Goal: Information Seeking & Learning: Check status

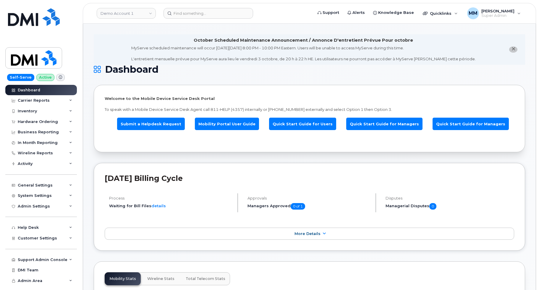
click at [140, 13] on link "Demo Account 1" at bounding box center [126, 13] width 59 height 11
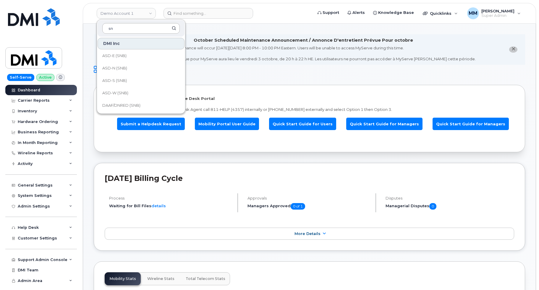
type input "s"
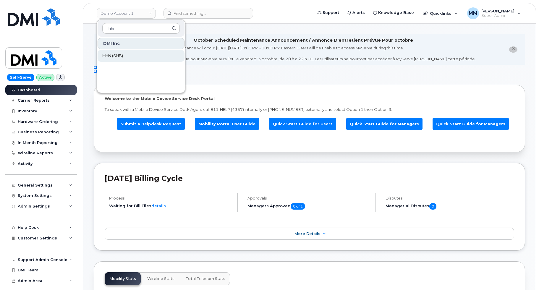
type input "hhn"
click at [119, 53] on link "HHN (SNB)" at bounding box center [140, 56] width 87 height 12
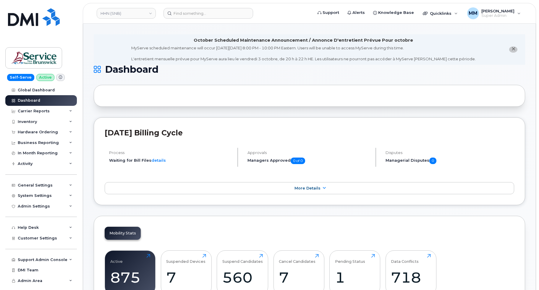
click at [96, 47] on li "October Scheduled Maintenance Announcement / Annonce D'entretient Prévue Pour o…" at bounding box center [309, 49] width 431 height 30
click at [136, 195] on div "August 2025 Billing Cycle Process Waiting for Bill Files details Approvals Mana…" at bounding box center [309, 161] width 431 height 88
click at [131, 188] on link "More Details" at bounding box center [309, 188] width 409 height 12
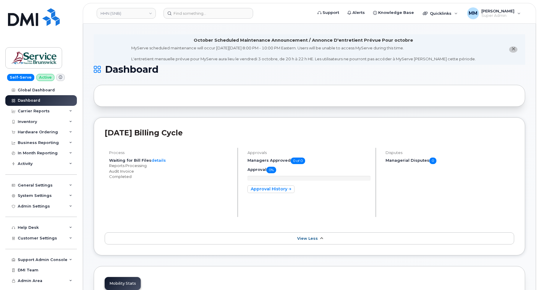
click at [115, 241] on link "View Less" at bounding box center [309, 238] width 409 height 12
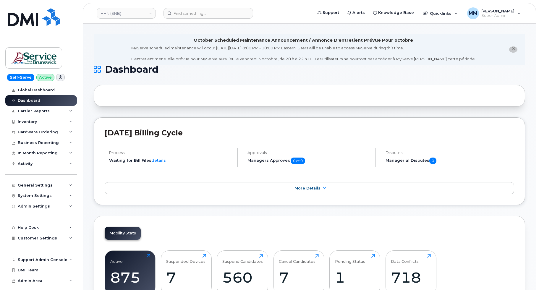
click at [176, 227] on div "Mobility Stats Active 875 Click to view more Suspended Devices 7 Click to view …" at bounding box center [309, 266] width 431 height 100
drag, startPoint x: 184, startPoint y: 230, endPoint x: 162, endPoint y: 226, distance: 22.5
click at [184, 230] on div "Mobility Stats Active 875 Click to view more Suspended Devices 7 Click to view …" at bounding box center [309, 266] width 431 height 100
drag, startPoint x: 114, startPoint y: 94, endPoint x: 105, endPoint y: 94, distance: 8.9
click at [114, 94] on div at bounding box center [309, 96] width 431 height 22
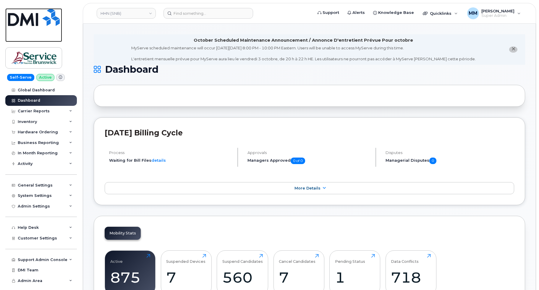
click at [17, 20] on img at bounding box center [34, 17] width 52 height 18
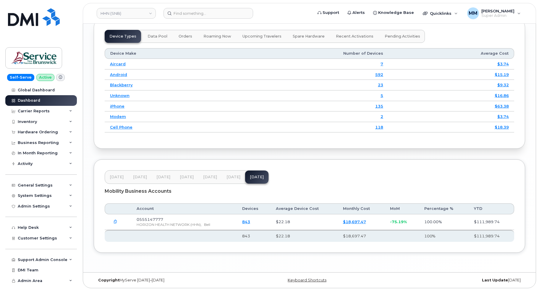
scroll to position [771, 0]
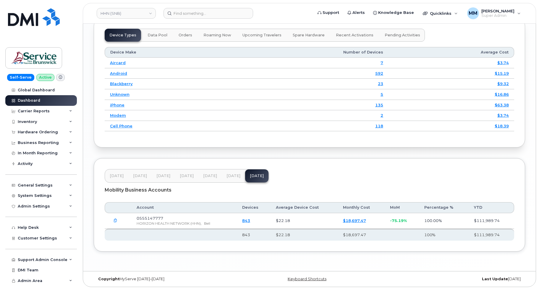
click at [230, 175] on span "Jul 25" at bounding box center [233, 175] width 14 height 5
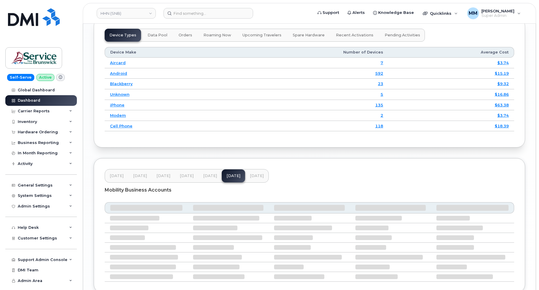
click at [212, 174] on span "[DATE]" at bounding box center [210, 175] width 14 height 5
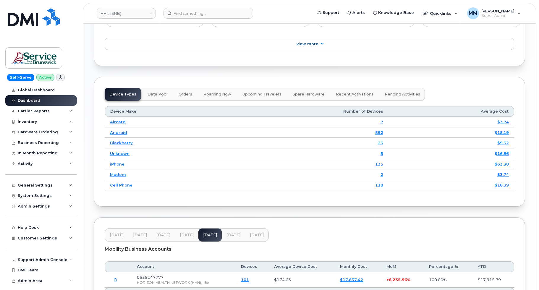
scroll to position [700, 0]
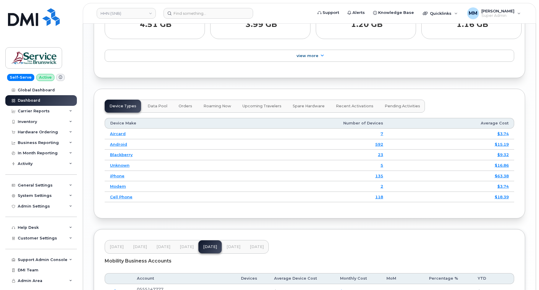
click at [335, 242] on header "Feb 25 Mar 25 Apr 25 May 25 Jun 25 Jul 25 Aug 25" at bounding box center [309, 247] width 409 height 14
click at [147, 12] on link "HHN (SNB)" at bounding box center [126, 13] width 59 height 11
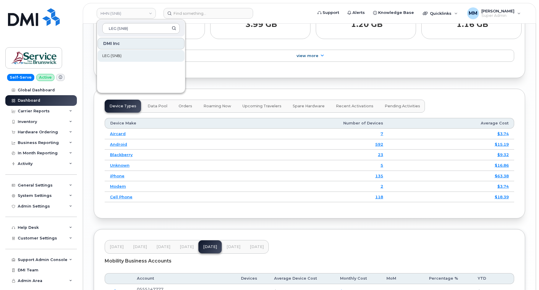
type input "LEG (SNB)"
click at [110, 57] on span "LEG (SNB)" at bounding box center [111, 56] width 19 height 6
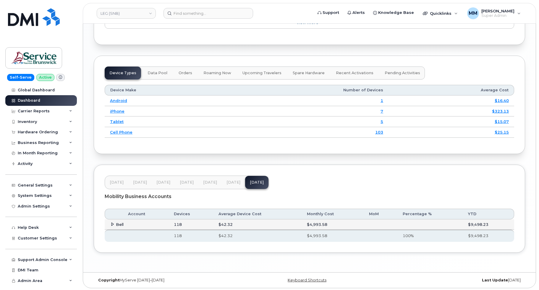
scroll to position [735, 0]
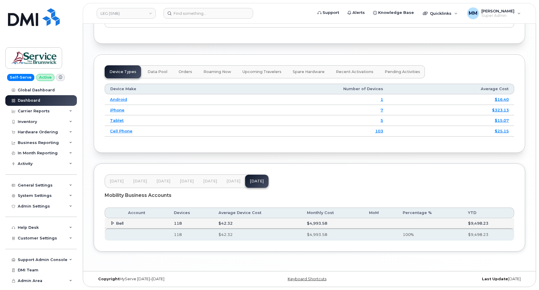
click at [227, 181] on span "Jul 25" at bounding box center [233, 181] width 14 height 5
click at [207, 182] on span "[DATE]" at bounding box center [210, 181] width 14 height 5
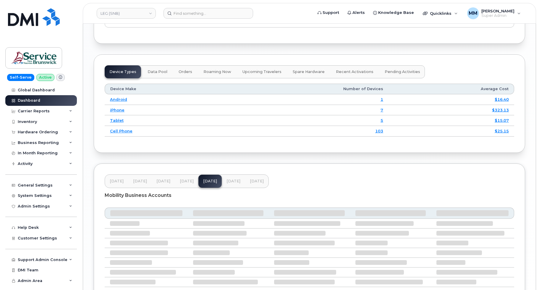
click at [188, 181] on span "[DATE]" at bounding box center [187, 181] width 14 height 5
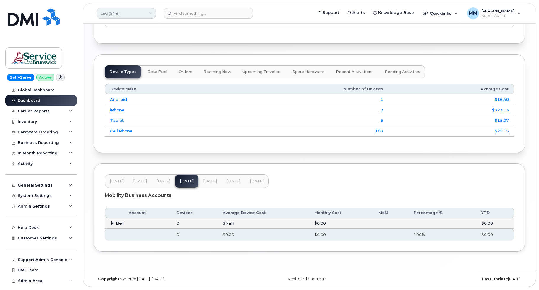
click at [139, 12] on link "LEG (SNB)" at bounding box center [126, 13] width 59 height 11
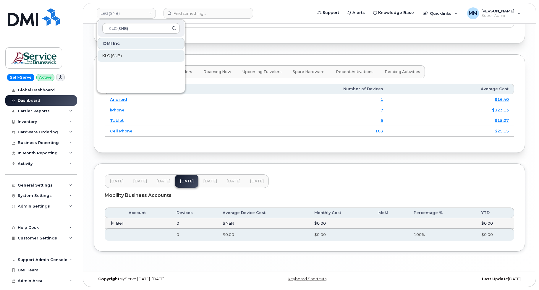
type input "KLC (SNB)"
click at [123, 53] on link "KLC (SNB)" at bounding box center [140, 56] width 87 height 12
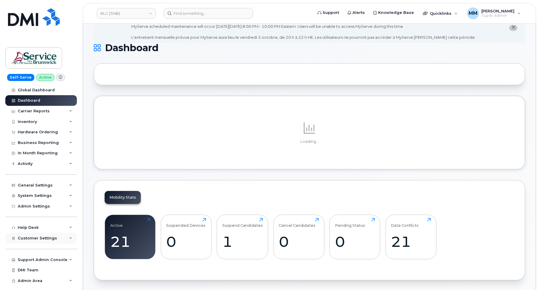
scroll to position [221, 0]
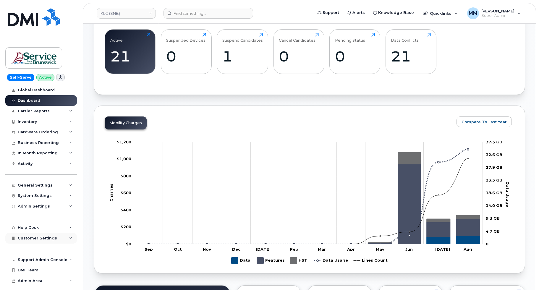
click at [48, 239] on span "Customer Settings" at bounding box center [37, 238] width 39 height 4
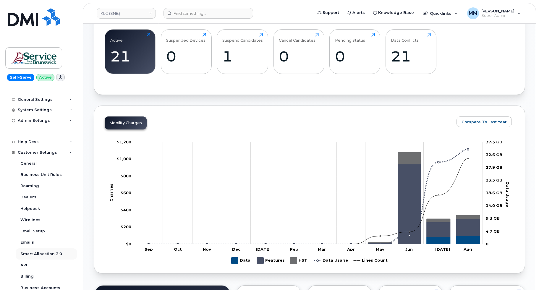
scroll to position [89, 0]
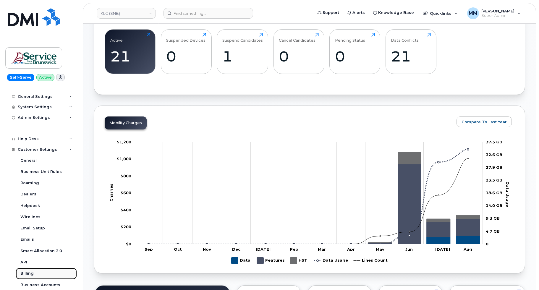
click at [32, 273] on div "Billing" at bounding box center [26, 273] width 13 height 5
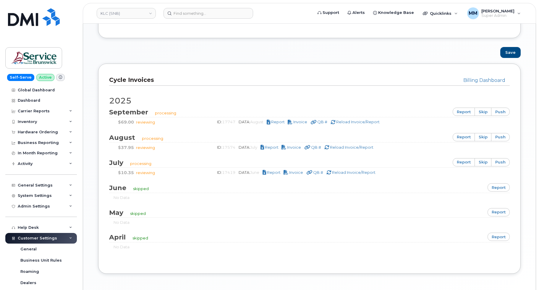
scroll to position [377, 0]
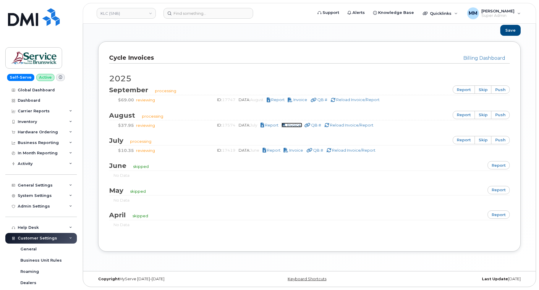
click at [298, 124] on span "Invoice" at bounding box center [294, 125] width 14 height 5
click at [307, 101] on span "Invoice" at bounding box center [300, 99] width 14 height 5
drag, startPoint x: 267, startPoint y: 100, endPoint x: 241, endPoint y: 102, distance: 26.3
click at [241, 102] on div "ID: 17747 DATA: August Report Invoice QB # Reload Invoice/Report" at bounding box center [358, 100] width 294 height 6
click at [304, 100] on span "Invoice" at bounding box center [300, 99] width 14 height 5
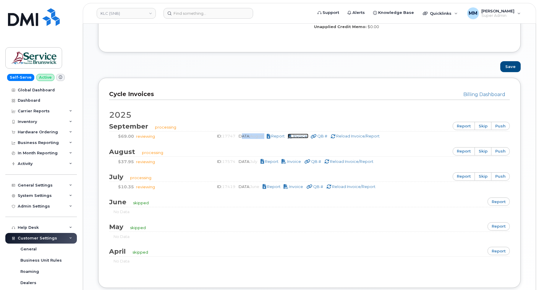
scroll to position [288, 0]
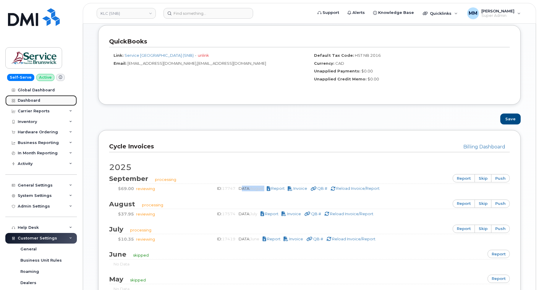
click at [35, 100] on div "Dashboard" at bounding box center [29, 100] width 22 height 5
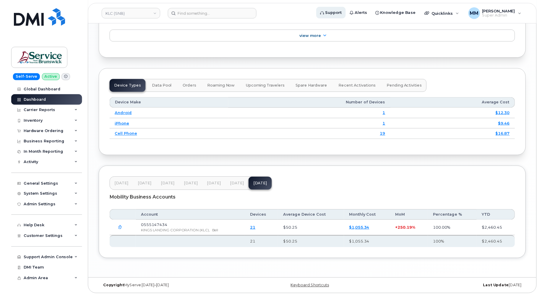
scroll to position [686, 0]
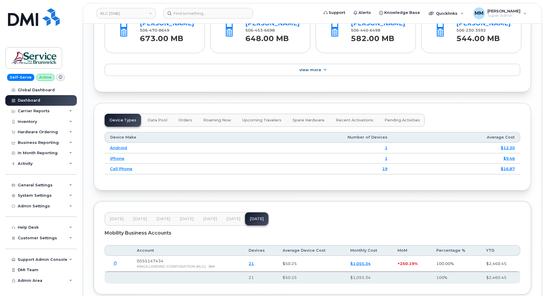
click at [227, 218] on span "[DATE]" at bounding box center [233, 219] width 14 height 5
click at [204, 217] on span "[DATE]" at bounding box center [210, 219] width 14 height 5
click at [230, 222] on button "Jul 25" at bounding box center [233, 218] width 23 height 13
click at [257, 222] on button "Aug 25" at bounding box center [256, 218] width 23 height 13
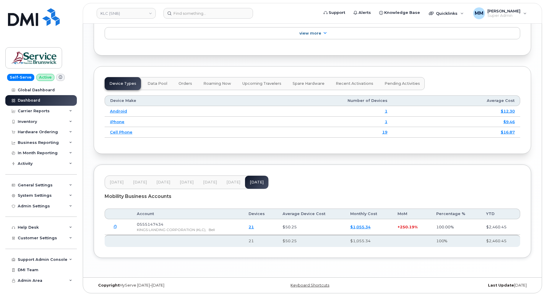
scroll to position [723, 0]
click at [42, 240] on span "Customer Settings" at bounding box center [37, 238] width 39 height 4
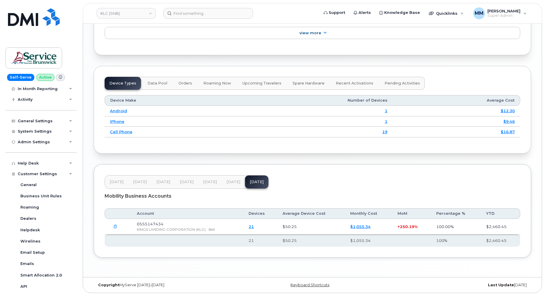
scroll to position [148, 0]
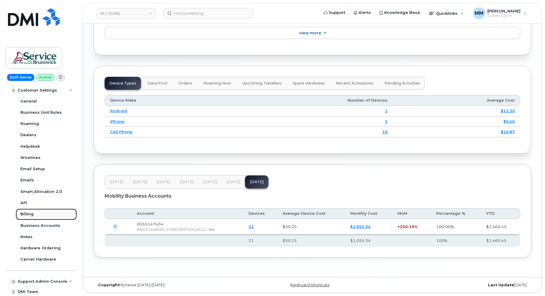
click at [28, 214] on div "Billing" at bounding box center [26, 214] width 13 height 5
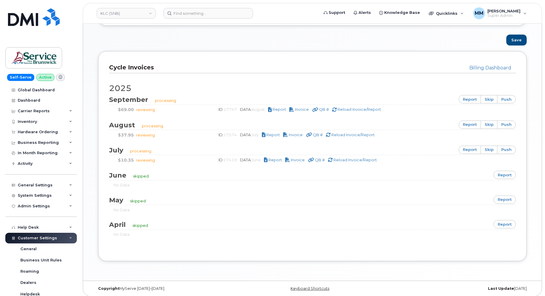
scroll to position [370, 0]
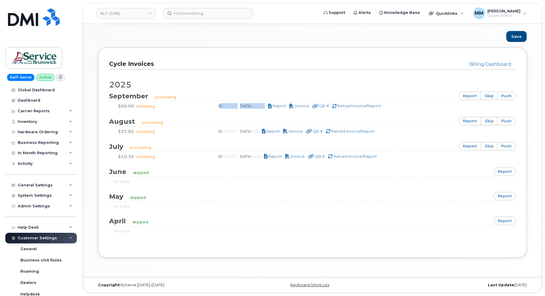
drag, startPoint x: 267, startPoint y: 105, endPoint x: 218, endPoint y: 105, distance: 49.6
click at [218, 105] on div "ID: 17747 DATA: August Report Invoice QB # Reload Invoice/Report" at bounding box center [362, 106] width 298 height 6
drag, startPoint x: 261, startPoint y: 131, endPoint x: 214, endPoint y: 132, distance: 47.0
click at [214, 132] on div "ID: 17574 DATA: July Report Invoice QB # Reload Invoice/Report" at bounding box center [362, 132] width 298 height 6
drag, startPoint x: 214, startPoint y: 132, endPoint x: 263, endPoint y: 156, distance: 54.3
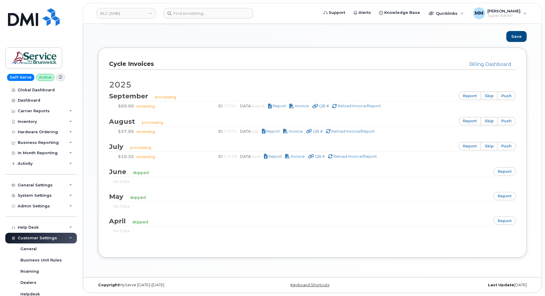
click at [261, 156] on span "June" at bounding box center [255, 156] width 9 height 5
drag, startPoint x: 262, startPoint y: 159, endPoint x: 257, endPoint y: 158, distance: 5.4
click at [257, 158] on div "ID: 17419 DATA: June Report Invoice QB # Reload Invoice/Report" at bounding box center [362, 157] width 298 height 6
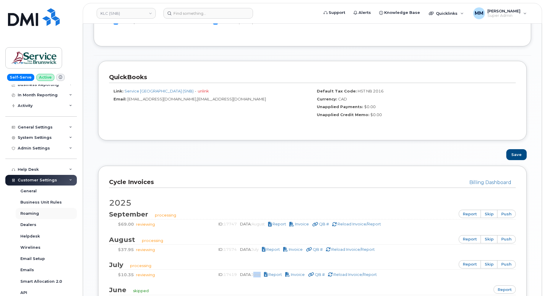
scroll to position [59, 0]
drag, startPoint x: 268, startPoint y: 225, endPoint x: 242, endPoint y: 227, distance: 25.7
click at [242, 227] on div "ID: 17747 DATA: August Report Invoice QB # Reload Invoice/Report" at bounding box center [362, 224] width 298 height 6
drag, startPoint x: 242, startPoint y: 227, endPoint x: 239, endPoint y: 250, distance: 23.5
click at [239, 250] on div "ID: 17574 DATA: July Report Invoice QB # Reload Invoice/Report" at bounding box center [362, 250] width 298 height 6
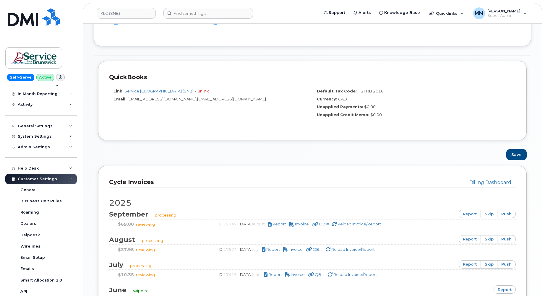
click at [110, 240] on span "August" at bounding box center [125, 240] width 32 height 8
drag, startPoint x: 261, startPoint y: 251, endPoint x: 230, endPoint y: 250, distance: 30.7
click at [230, 250] on div "ID: 17574 DATA: July Report Invoice QB # Reload Invoice/Report" at bounding box center [362, 250] width 298 height 6
drag, startPoint x: 266, startPoint y: 226, endPoint x: 188, endPoint y: 222, distance: 79.0
click at [191, 222] on div "$69.00 reviewing ID: 17747 DATA: August Report Invoice QB # Reload Invoice/Repo…" at bounding box center [312, 224] width 398 height 6
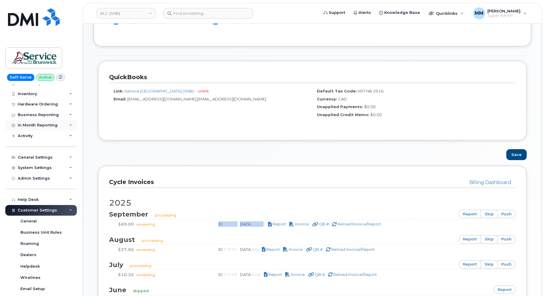
scroll to position [0, 0]
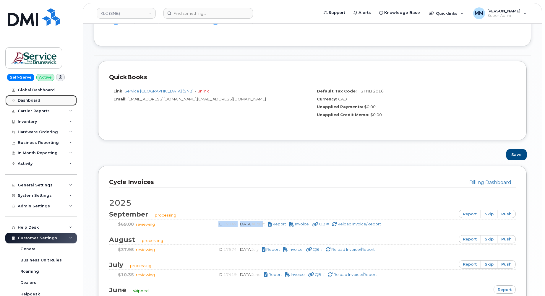
drag, startPoint x: 29, startPoint y: 102, endPoint x: 25, endPoint y: 105, distance: 5.5
click at [29, 102] on div "Dashboard" at bounding box center [29, 100] width 22 height 5
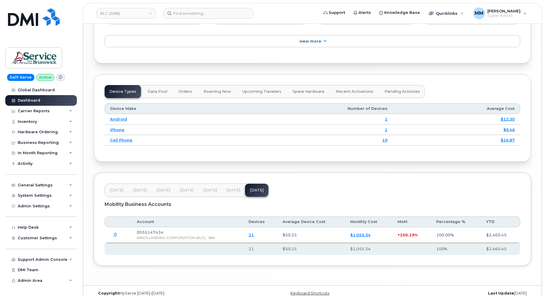
scroll to position [723, 0]
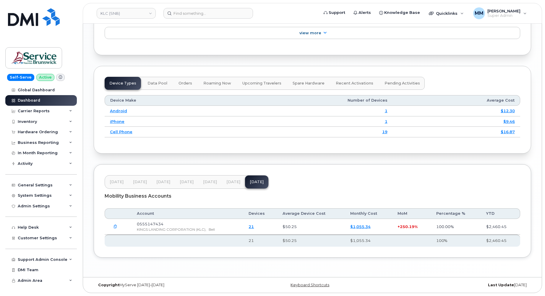
click at [229, 181] on span "[DATE]" at bounding box center [233, 182] width 14 height 5
click at [213, 183] on span "[DATE]" at bounding box center [210, 182] width 14 height 5
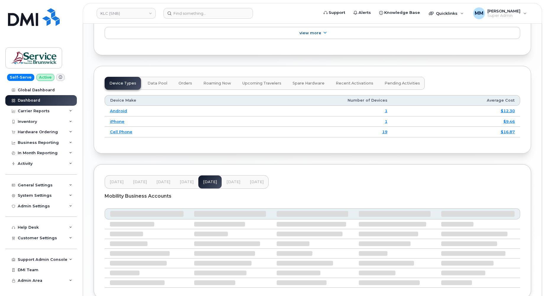
scroll to position [723, 0]
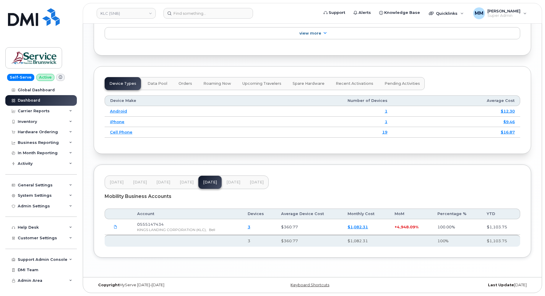
click at [230, 184] on span "[DATE]" at bounding box center [233, 182] width 14 height 5
click at [250, 183] on span "[DATE]" at bounding box center [257, 182] width 14 height 5
click at [123, 14] on link "KLC (SNB)" at bounding box center [126, 13] width 59 height 11
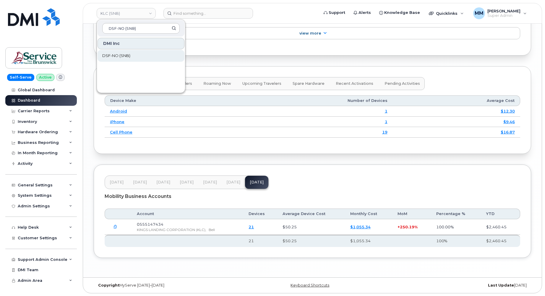
type input "DSF-NO (SNB)"
click at [121, 58] on span "DSF-NO (SNB)" at bounding box center [116, 56] width 28 height 6
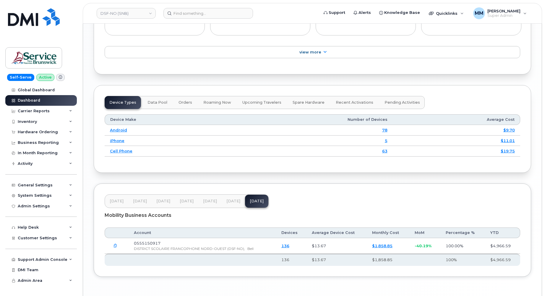
scroll to position [694, 0]
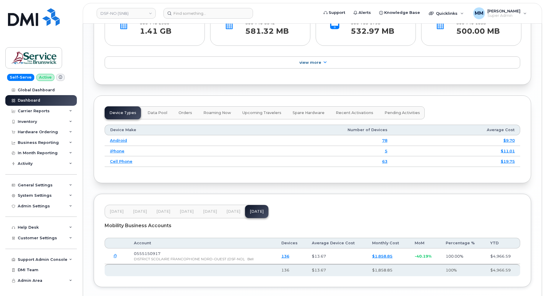
click at [208, 212] on span "[DATE]" at bounding box center [210, 211] width 14 height 5
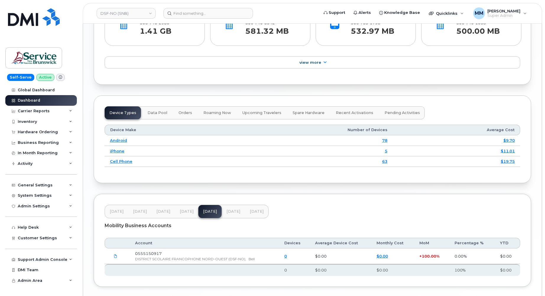
click at [232, 211] on span "[DATE]" at bounding box center [233, 211] width 14 height 5
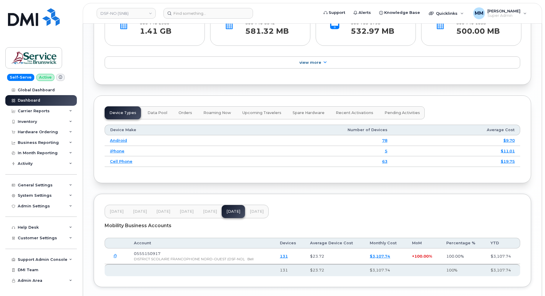
click at [254, 211] on span "[DATE]" at bounding box center [257, 211] width 14 height 5
click at [139, 14] on link "DSF-NO (SNB)" at bounding box center [126, 13] width 59 height 11
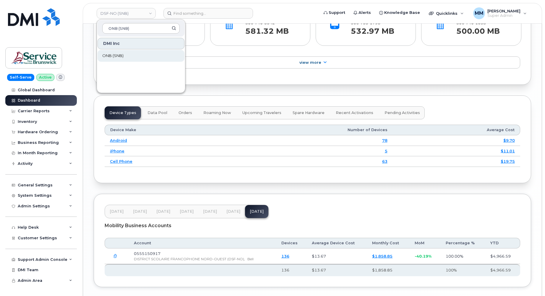
type input "ONB (SNB)"
click at [114, 56] on span "ONB (SNB)" at bounding box center [112, 56] width 21 height 6
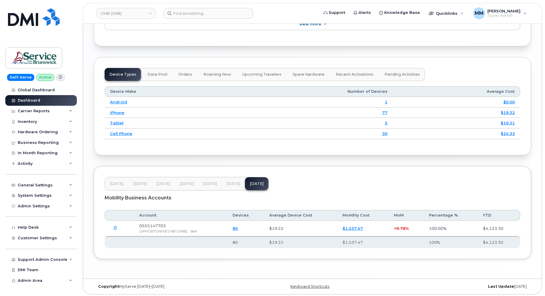
scroll to position [734, 0]
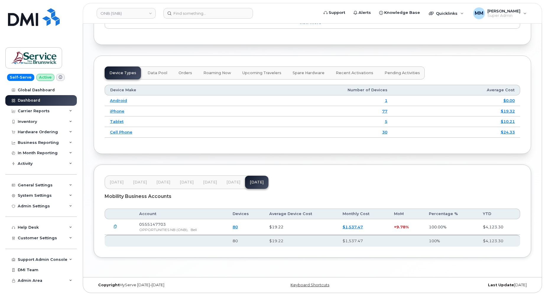
click at [229, 183] on span "[DATE]" at bounding box center [233, 182] width 14 height 5
click at [214, 182] on span "[DATE]" at bounding box center [210, 182] width 14 height 5
click at [231, 183] on span "[DATE]" at bounding box center [233, 182] width 14 height 5
click at [253, 180] on span "[DATE]" at bounding box center [257, 182] width 14 height 5
drag, startPoint x: 206, startPoint y: 182, endPoint x: 240, endPoint y: 182, distance: 34.0
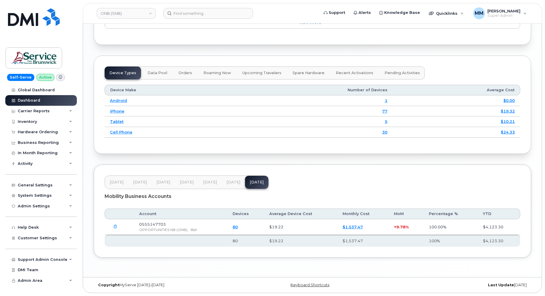
click at [240, 182] on div "Feb 25 Mar 25 Apr 25 May 25 Jun 25 Jul 25 Aug 25" at bounding box center [187, 182] width 164 height 14
click at [226, 183] on span "Jul 25" at bounding box center [233, 182] width 14 height 5
click at [212, 185] on button "Jun 25" at bounding box center [209, 182] width 23 height 13
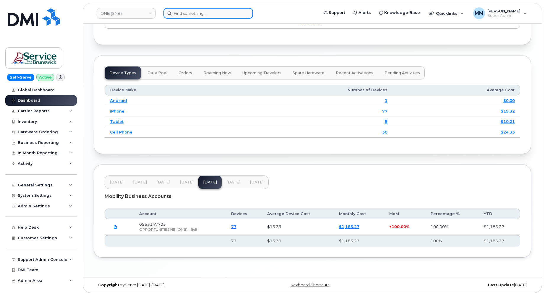
click at [221, 16] on input at bounding box center [208, 13] width 90 height 11
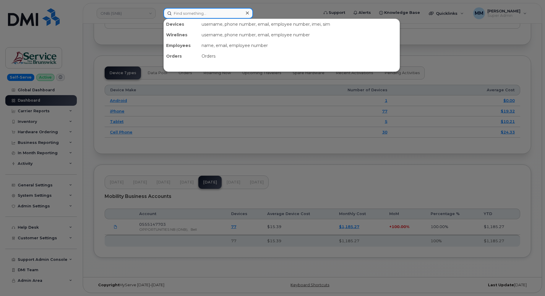
paste input "ASD-E (SNB)"
type input "ASD-E (SNB)"
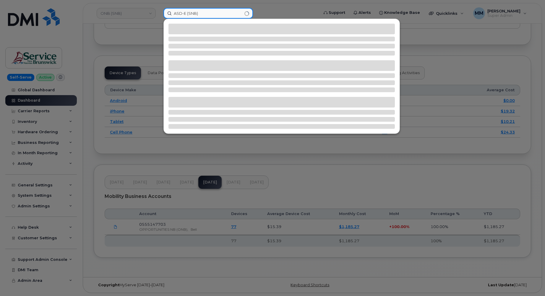
drag, startPoint x: 209, startPoint y: 13, endPoint x: 131, endPoint y: 14, distance: 77.4
click at [159, 14] on div "ASD-E (SNB)" at bounding box center [239, 13] width 161 height 11
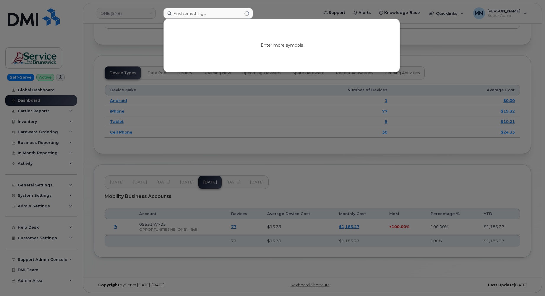
click at [138, 10] on div at bounding box center [272, 148] width 545 height 296
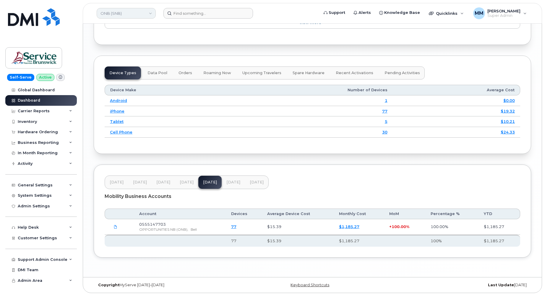
click at [139, 14] on link "ONB (SNB)" at bounding box center [126, 13] width 59 height 11
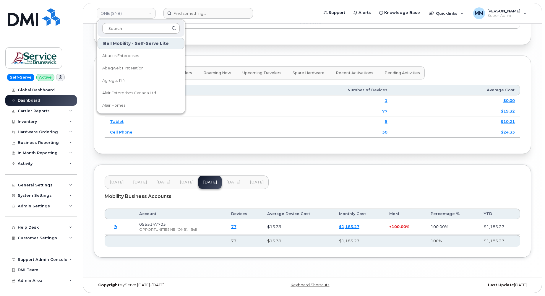
click at [136, 31] on input at bounding box center [140, 28] width 77 height 11
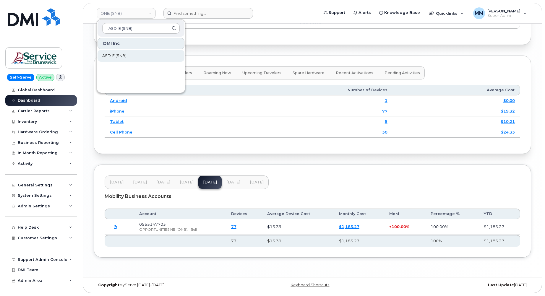
type input "ASD-E (SNB)"
click at [128, 56] on link "ASD-E (SNB)" at bounding box center [140, 56] width 87 height 12
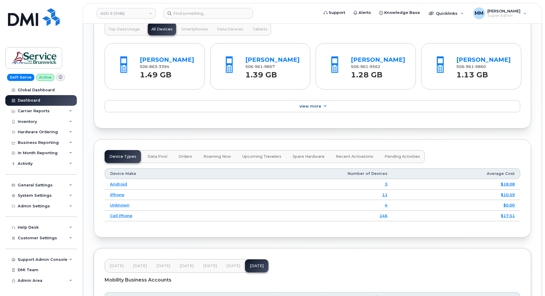
scroll to position [742, 0]
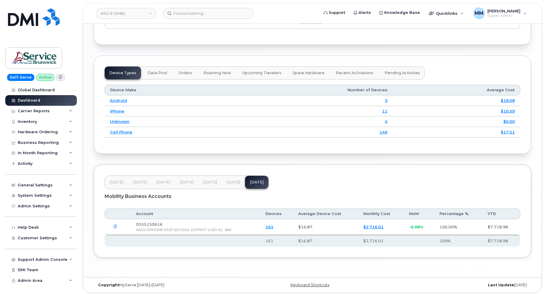
click at [201, 182] on button "[DATE]" at bounding box center [209, 182] width 23 height 13
click at [230, 181] on span "[DATE]" at bounding box center [233, 182] width 14 height 5
click at [254, 183] on span "[DATE]" at bounding box center [257, 182] width 14 height 5
click at [208, 181] on span "[DATE]" at bounding box center [210, 182] width 14 height 5
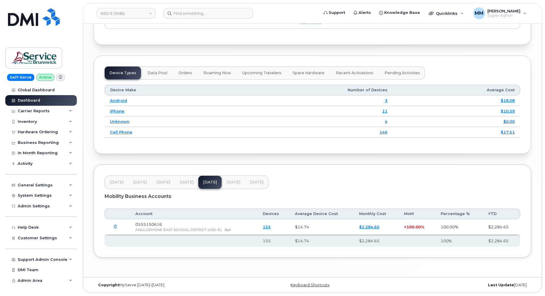
click at [235, 180] on span "[DATE]" at bounding box center [233, 182] width 14 height 5
click at [251, 180] on span "[DATE]" at bounding box center [257, 182] width 14 height 5
click at [41, 239] on span "Customer Settings" at bounding box center [37, 238] width 39 height 4
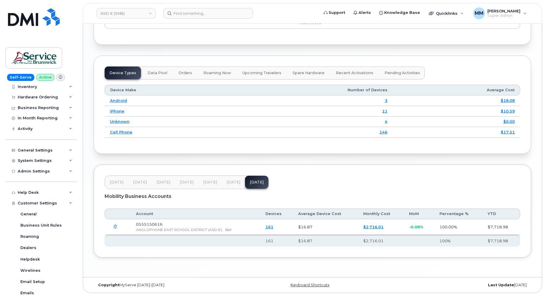
scroll to position [118, 0]
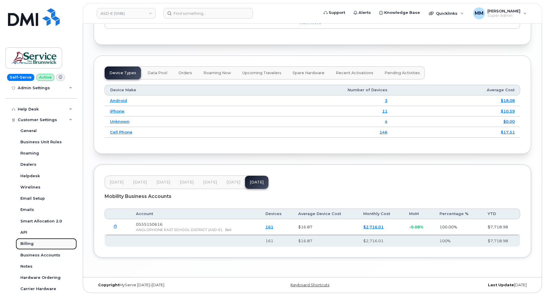
click at [30, 246] on div "Billing" at bounding box center [26, 243] width 13 height 5
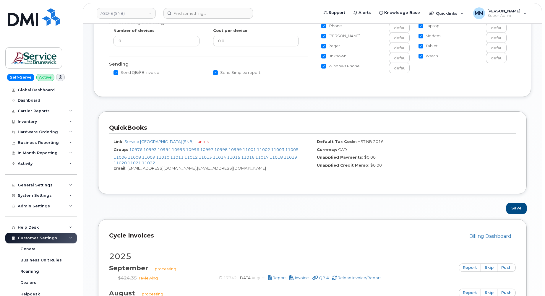
scroll to position [266, 0]
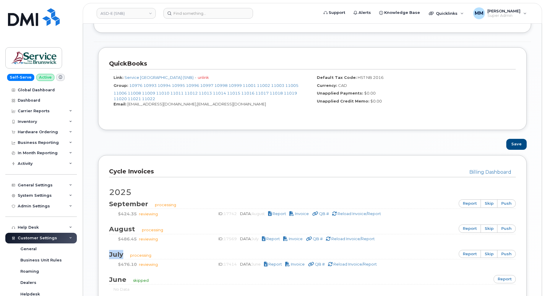
drag, startPoint x: 109, startPoint y: 256, endPoint x: 125, endPoint y: 254, distance: 16.0
click at [125, 254] on div "Billing Dashboard Cycle Invoices [DATE] processing report skip push $424.35 rev…" at bounding box center [312, 260] width 428 height 210
drag, startPoint x: 251, startPoint y: 266, endPoint x: 258, endPoint y: 266, distance: 8.0
click at [258, 266] on span "DATA: June" at bounding box center [251, 264] width 22 height 5
drag, startPoint x: 258, startPoint y: 266, endPoint x: 276, endPoint y: 264, distance: 17.9
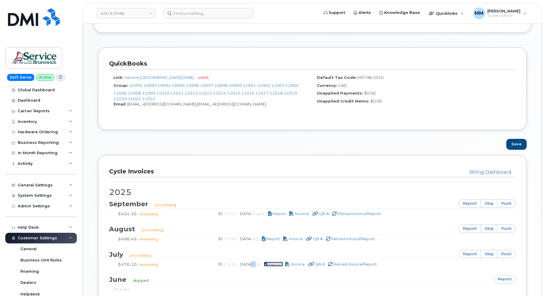
click at [276, 264] on span "Report" at bounding box center [275, 264] width 14 height 5
click at [279, 214] on span "Report" at bounding box center [279, 213] width 14 height 5
click at [23, 100] on div "Dashboard" at bounding box center [29, 100] width 22 height 5
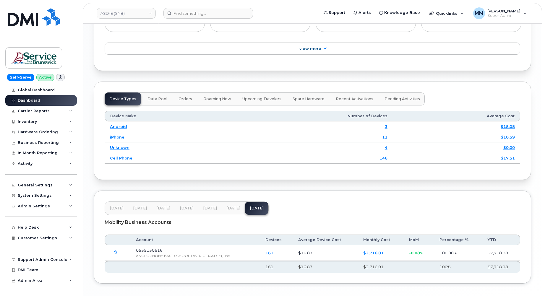
scroll to position [709, 0]
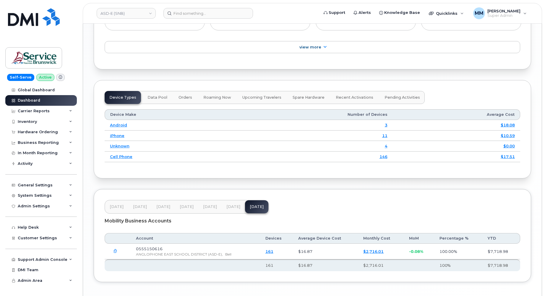
click at [236, 209] on span "[DATE]" at bounding box center [233, 206] width 14 height 5
click at [211, 213] on button "Jun 25" at bounding box center [209, 206] width 23 height 13
click at [230, 213] on button "[DATE]" at bounding box center [233, 206] width 23 height 13
drag, startPoint x: 255, startPoint y: 218, endPoint x: 251, endPoint y: 218, distance: 4.4
click at [255, 213] on button "Aug 25" at bounding box center [256, 206] width 23 height 13
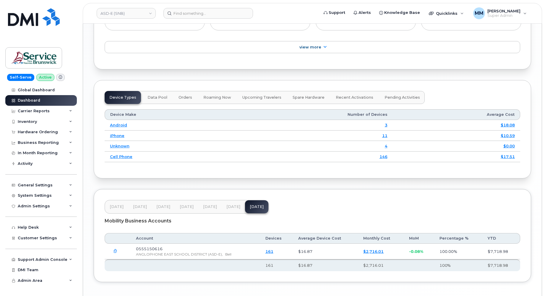
click at [214, 209] on span "Jun 25" at bounding box center [210, 206] width 14 height 5
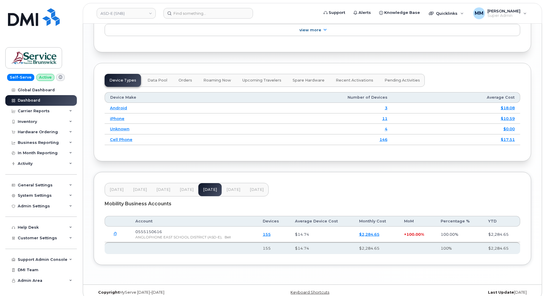
scroll to position [742, 0]
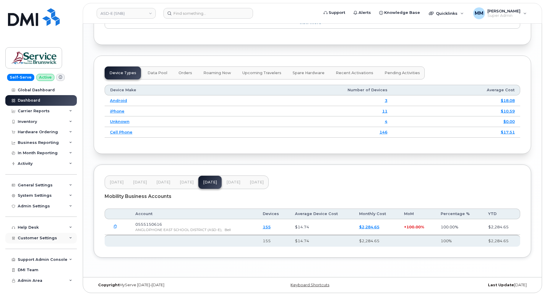
click at [36, 241] on div "Customer Settings" at bounding box center [40, 238] width 71 height 11
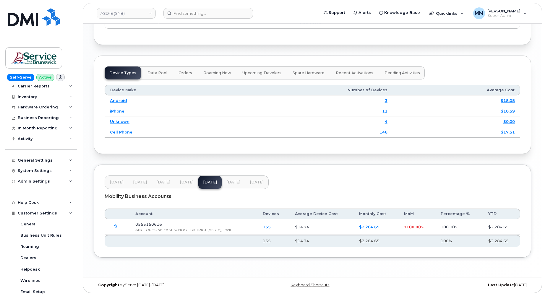
scroll to position [59, 0]
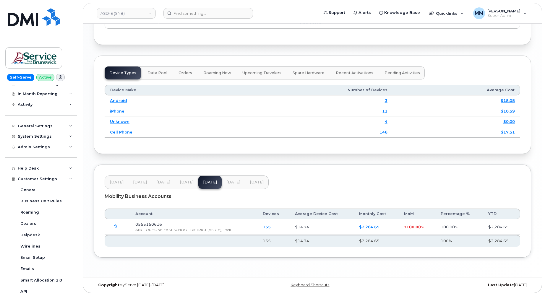
click at [190, 184] on span "May 25" at bounding box center [187, 182] width 14 height 5
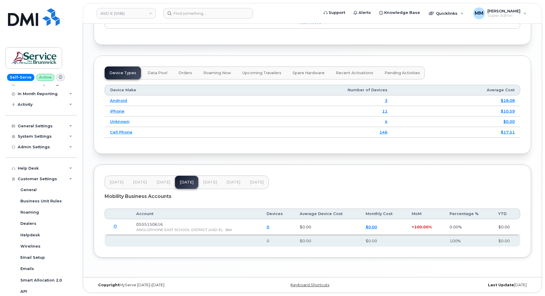
click at [208, 180] on span "Jun 25" at bounding box center [210, 182] width 14 height 5
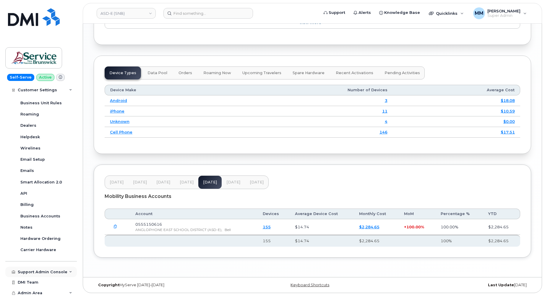
scroll to position [159, 0]
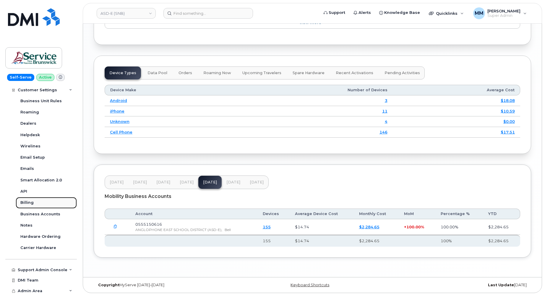
click at [28, 201] on div "Billing" at bounding box center [26, 202] width 13 height 5
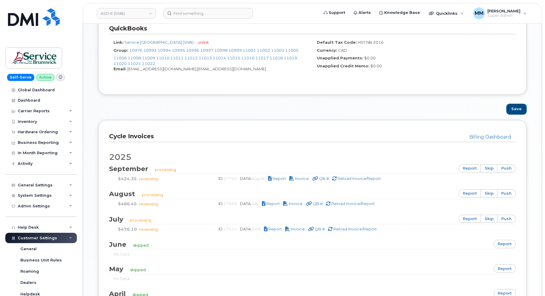
scroll to position [326, 0]
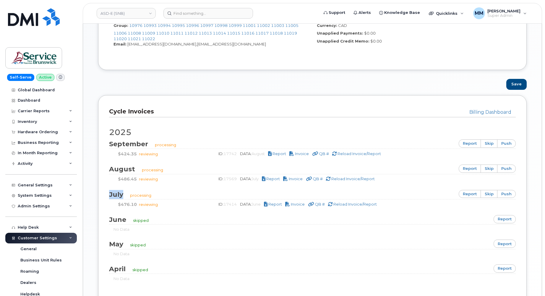
drag, startPoint x: 124, startPoint y: 196, endPoint x: 100, endPoint y: 194, distance: 23.7
click at [100, 194] on div "Billing Dashboard Cycle Invoices [DATE] processing report skip push $424.35 rev…" at bounding box center [312, 200] width 428 height 210
drag, startPoint x: 263, startPoint y: 204, endPoint x: 242, endPoint y: 204, distance: 21.6
click at [242, 204] on span "DATA: June" at bounding box center [251, 204] width 22 height 5
click at [27, 100] on div "Dashboard" at bounding box center [29, 100] width 22 height 5
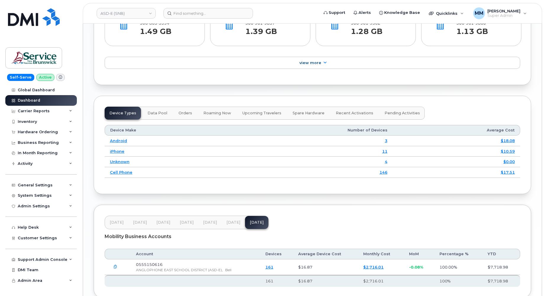
scroll to position [742, 0]
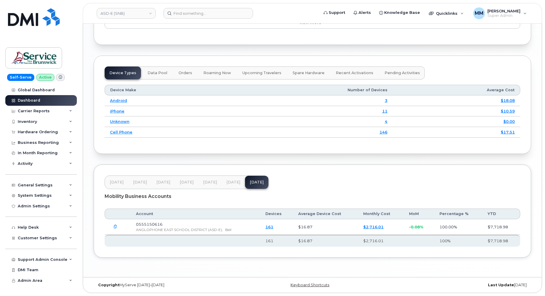
click at [200, 180] on button "Jun 25" at bounding box center [209, 182] width 23 height 13
click at [36, 239] on span "Customer Settings" at bounding box center [37, 238] width 39 height 4
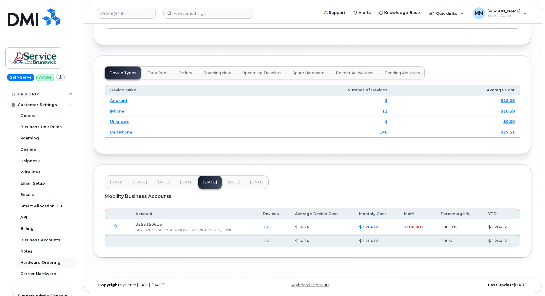
scroll to position [148, 0]
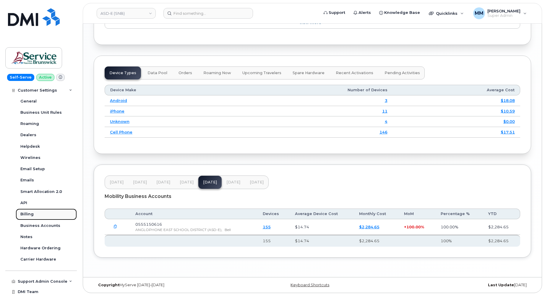
click at [23, 215] on div "Billing" at bounding box center [26, 214] width 13 height 5
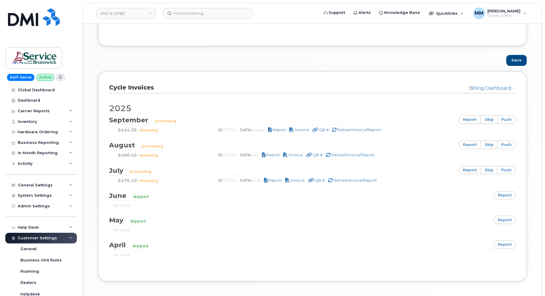
scroll to position [373, 0]
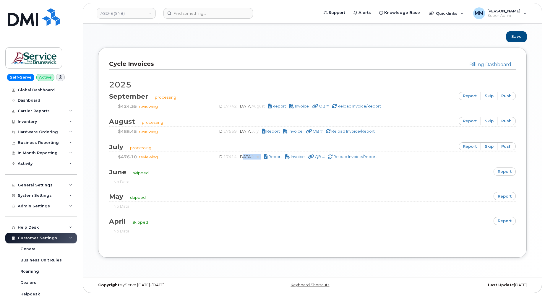
drag, startPoint x: 263, startPoint y: 158, endPoint x: 240, endPoint y: 155, distance: 22.9
click at [240, 155] on div "ID: 17414 DATA: June Report Invoice QB # Reload Invoice/Report" at bounding box center [362, 157] width 298 height 6
drag, startPoint x: 119, startPoint y: 148, endPoint x: 104, endPoint y: 145, distance: 15.4
click at [104, 145] on div "Billing Dashboard Cycle Invoices 2025 September processing report skip push $42…" at bounding box center [312, 153] width 428 height 210
click at [277, 157] on span "Report" at bounding box center [275, 156] width 14 height 5
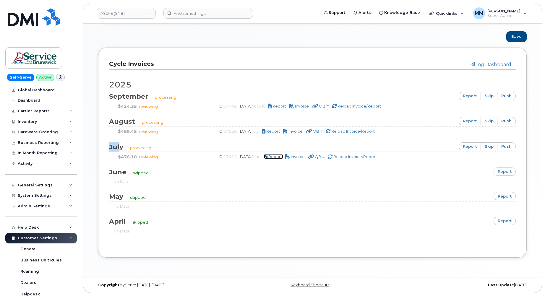
click at [279, 157] on span "Report" at bounding box center [275, 156] width 14 height 5
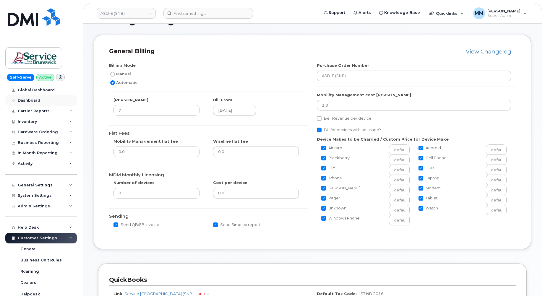
scroll to position [48, 0]
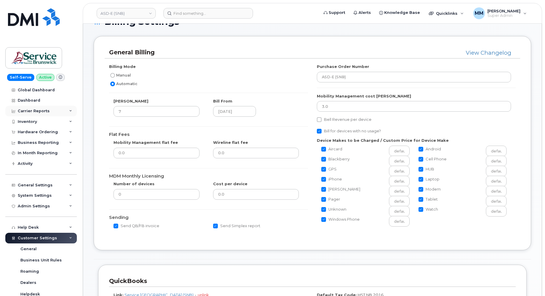
click at [33, 113] on div "Carrier Reports" at bounding box center [40, 111] width 71 height 11
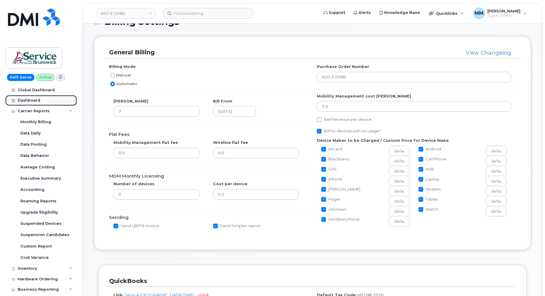
click at [30, 101] on div "Dashboard" at bounding box center [29, 100] width 22 height 5
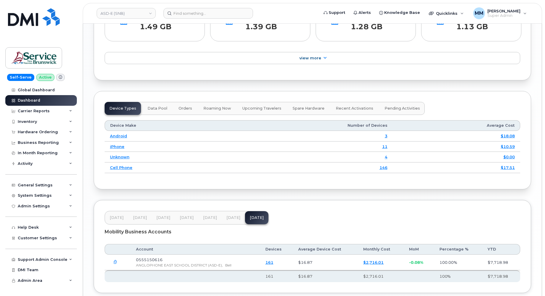
scroll to position [742, 0]
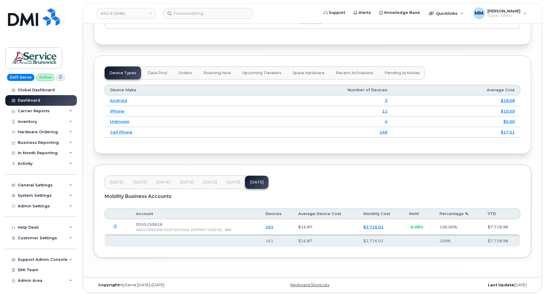
click at [209, 184] on button "[DATE]" at bounding box center [209, 182] width 23 height 13
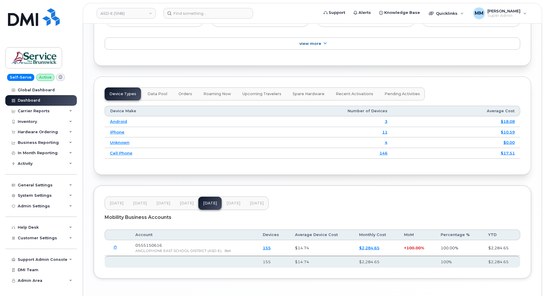
click at [234, 206] on span "[DATE]" at bounding box center [233, 203] width 14 height 5
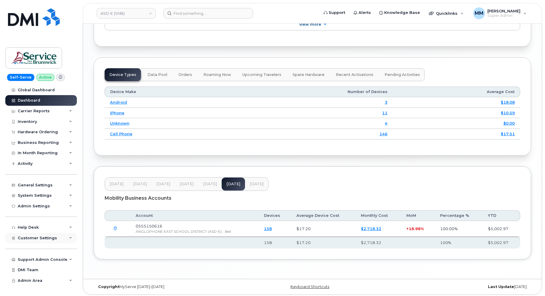
scroll to position [742, 0]
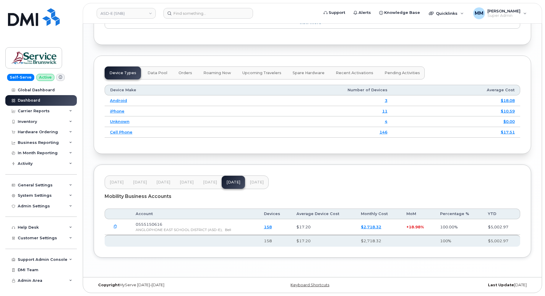
click at [255, 181] on span "[DATE]" at bounding box center [257, 182] width 14 height 5
click at [279, 188] on header "[DATE] Mar [DATE] May [DATE] [DATE] [DATE]" at bounding box center [312, 182] width 415 height 14
click at [39, 237] on span "Customer Settings" at bounding box center [37, 238] width 39 height 4
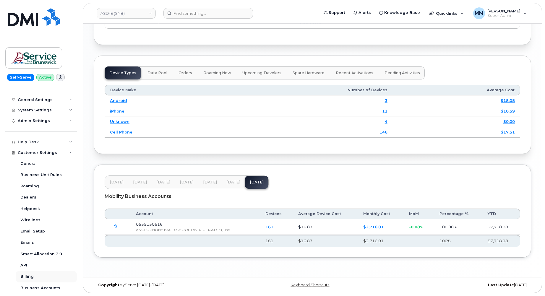
scroll to position [89, 0]
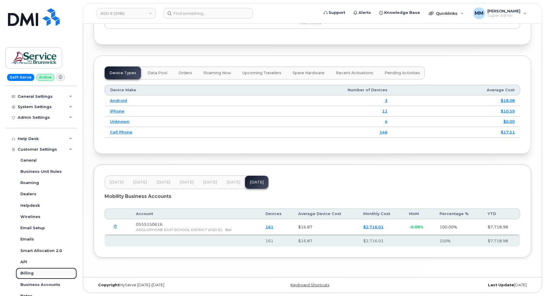
click at [25, 270] on link "Billing" at bounding box center [46, 273] width 61 height 11
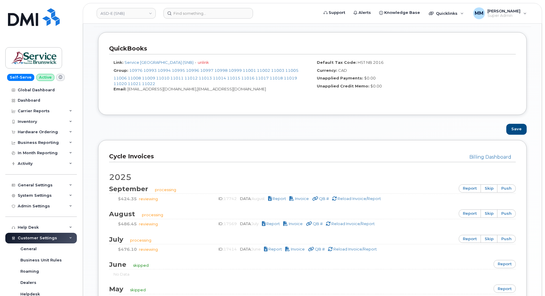
scroll to position [325, 0]
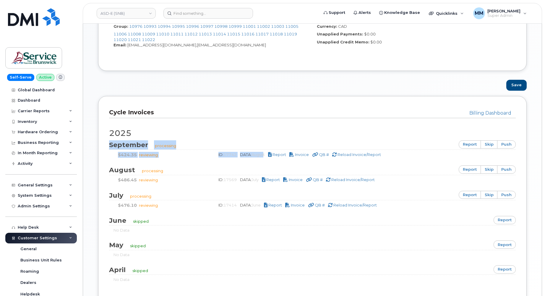
drag, startPoint x: 266, startPoint y: 156, endPoint x: 105, endPoint y: 145, distance: 161.3
click at [105, 145] on div "Billing Dashboard Cycle Invoices 2025 September processing report skip push $42…" at bounding box center [312, 201] width 428 height 210
click at [538, 58] on div "Billing Settings General Billing View Changelog Billing Mode Manual Automatic B…" at bounding box center [312, 27] width 458 height 597
click at [508, 219] on link "report" at bounding box center [504, 220] width 22 height 8
drag, startPoint x: 263, startPoint y: 205, endPoint x: 241, endPoint y: 203, distance: 21.7
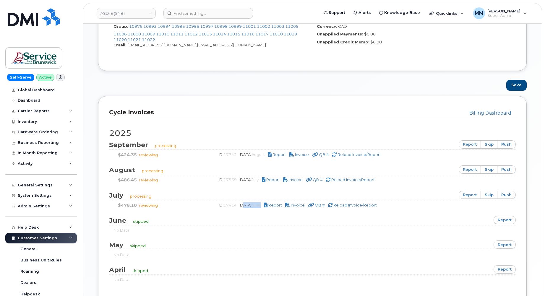
click at [241, 203] on div "ID: 17414 DATA: June Report Invoice QB # Reload Invoice/Report" at bounding box center [362, 205] width 298 height 6
copy span "DATA: June"
drag, startPoint x: 262, startPoint y: 179, endPoint x: 240, endPoint y: 179, distance: 21.9
click at [240, 179] on div "ID: 17569 DATA: July Report Invoice QB # Reload Invoice/Report" at bounding box center [362, 180] width 298 height 6
drag, startPoint x: 240, startPoint y: 179, endPoint x: 226, endPoint y: 162, distance: 22.7
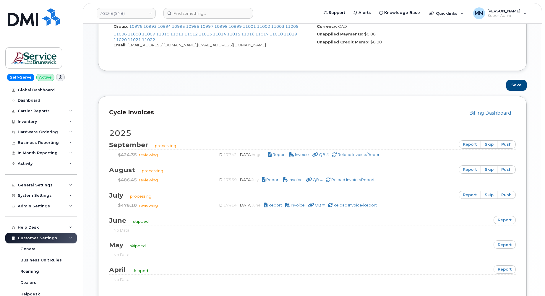
click at [226, 162] on div "[DATE] processing report skip push $424.35 reviewing ID: 17742 DATA: August Rep…" at bounding box center [312, 206] width 406 height 177
drag, startPoint x: 267, startPoint y: 155, endPoint x: 242, endPoint y: 156, distance: 25.1
click at [242, 156] on span "DATA: August" at bounding box center [253, 154] width 26 height 5
drag, startPoint x: 261, startPoint y: 180, endPoint x: 243, endPoint y: 178, distance: 18.7
click at [243, 178] on span "DATA: July" at bounding box center [249, 179] width 19 height 5
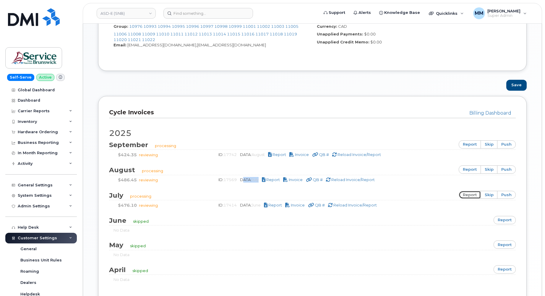
click at [472, 195] on link "report" at bounding box center [469, 195] width 22 height 8
drag, startPoint x: 28, startPoint y: 101, endPoint x: 34, endPoint y: 104, distance: 6.9
click at [28, 101] on div "Dashboard" at bounding box center [29, 100] width 22 height 5
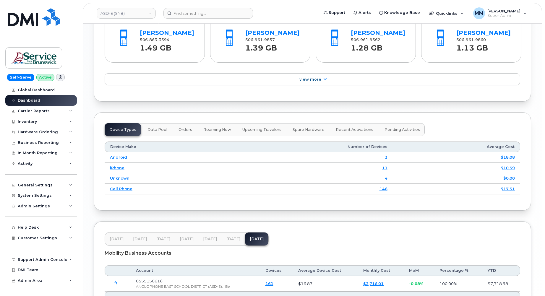
scroll to position [709, 0]
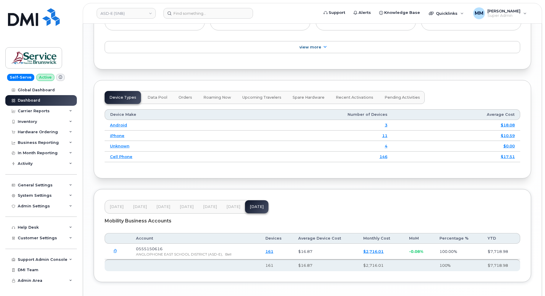
click at [229, 212] on button "Jul 25" at bounding box center [233, 206] width 23 height 13
drag, startPoint x: 279, startPoint y: 260, endPoint x: 258, endPoint y: 262, distance: 20.5
click at [258, 259] on tr "0555150616 ANGLOPHONE EAST SCHOOL DISTRICT (ASD-E), Bell 158 $17.20 $2,718.32 +…" at bounding box center [312, 252] width 415 height 16
click at [210, 209] on span "Jun 25" at bounding box center [210, 206] width 14 height 5
drag, startPoint x: 278, startPoint y: 260, endPoint x: 258, endPoint y: 262, distance: 20.2
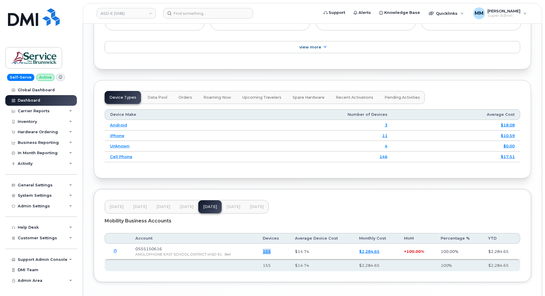
click at [258, 259] on tr "0555150616 ANGLOPHONE EAST SCHOOL DISTRICT (ASD-E), Bell 155 $14.74 $2,284.65 +…" at bounding box center [312, 252] width 415 height 16
drag, startPoint x: 258, startPoint y: 262, endPoint x: 228, endPoint y: 217, distance: 53.7
click at [228, 209] on span "Jul 25" at bounding box center [233, 206] width 14 height 5
click at [210, 213] on button "Jun 25" at bounding box center [209, 206] width 23 height 13
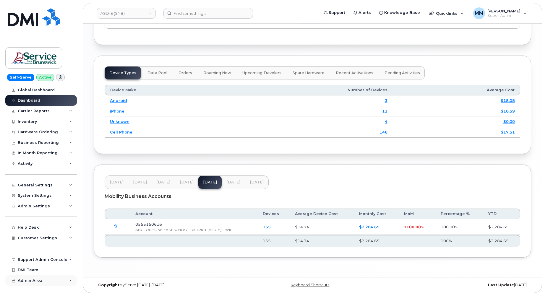
scroll to position [742, 0]
click at [43, 239] on span "Customer Settings" at bounding box center [37, 238] width 39 height 4
click at [258, 182] on span "Aug 25" at bounding box center [257, 182] width 14 height 5
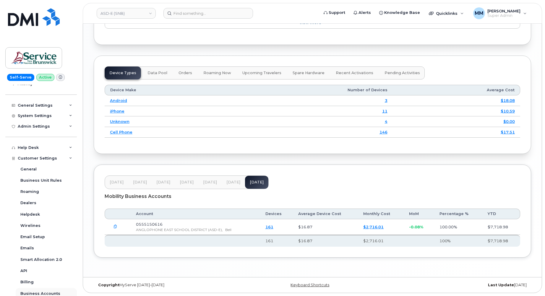
scroll to position [118, 0]
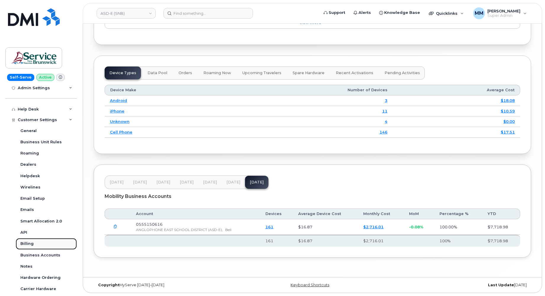
click at [24, 243] on div "Billing" at bounding box center [26, 243] width 13 height 5
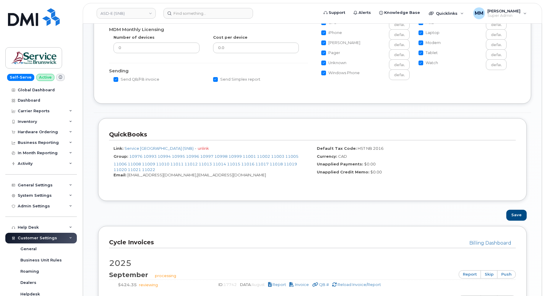
scroll to position [266, 0]
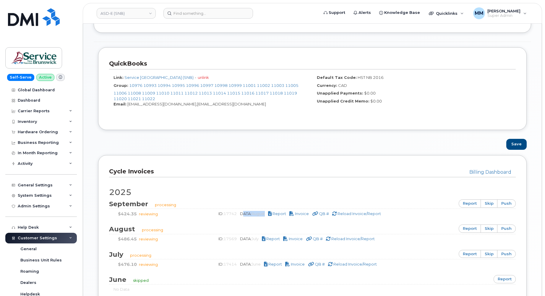
drag, startPoint x: 243, startPoint y: 213, endPoint x: 268, endPoint y: 212, distance: 24.9
click at [266, 212] on span "DATA: August" at bounding box center [253, 213] width 26 height 5
drag, startPoint x: 109, startPoint y: 203, endPoint x: 475, endPoint y: 204, distance: 366.0
click at [475, 204] on div "Billing Dashboard Cycle Invoices [DATE] processing report skip push $424.35 rev…" at bounding box center [312, 260] width 428 height 210
click at [111, 205] on span "September" at bounding box center [131, 204] width 45 height 8
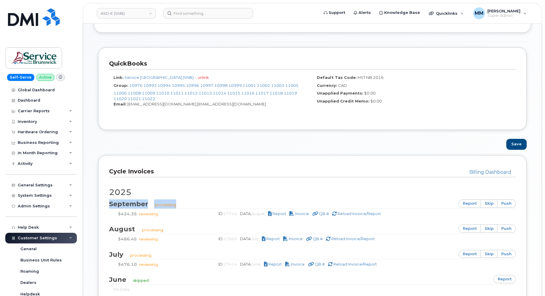
click at [109, 203] on span "September" at bounding box center [131, 204] width 45 height 8
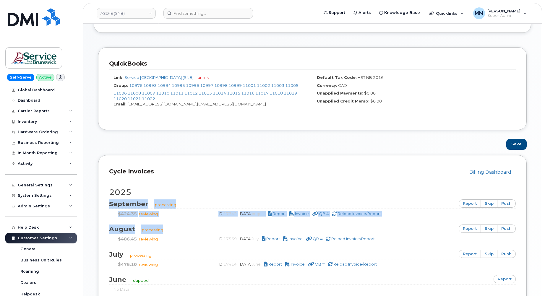
drag, startPoint x: 109, startPoint y: 202, endPoint x: 438, endPoint y: 231, distance: 329.8
click at [438, 231] on div "[DATE] processing report skip push $424.35 reviewing ID: 17742 DATA: August Rep…" at bounding box center [312, 265] width 406 height 177
click at [415, 217] on div "[DATE] processing report skip push $424.35 reviewing ID: 17742 DATA: August Rep…" at bounding box center [312, 265] width 406 height 177
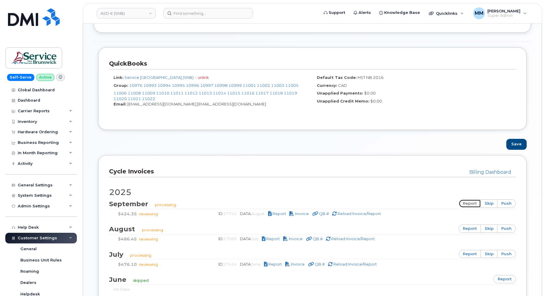
click at [469, 202] on link "report" at bounding box center [469, 203] width 22 height 8
click at [183, 168] on h3 "Cycle Invoices" at bounding box center [310, 171] width 402 height 8
click at [473, 229] on link "report" at bounding box center [469, 229] width 22 height 8
click at [345, 162] on div "Billing Dashboard Cycle Invoices [DATE] processing report skip push $424.35 rev…" at bounding box center [312, 260] width 428 height 210
click at [277, 213] on span "Report" at bounding box center [279, 213] width 14 height 5
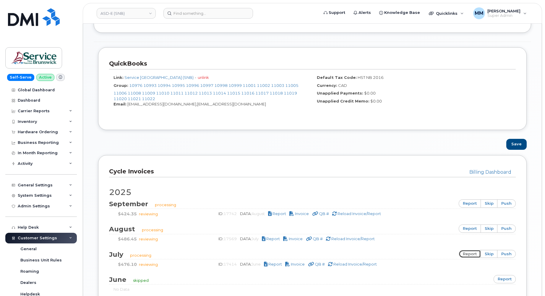
click at [465, 255] on link "report" at bounding box center [469, 254] width 22 height 8
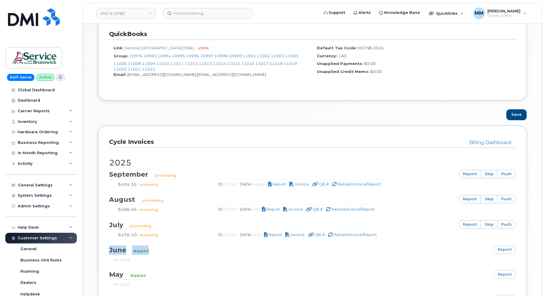
drag, startPoint x: 108, startPoint y: 249, endPoint x: 516, endPoint y: 248, distance: 408.9
click at [516, 248] on div "Billing Dashboard Cycle Invoices [DATE] processing report skip push $424.35 rev…" at bounding box center [312, 231] width 428 height 210
drag, startPoint x: 109, startPoint y: 225, endPoint x: 141, endPoint y: 225, distance: 31.9
click at [141, 225] on div "July processing report skip push" at bounding box center [312, 224] width 406 height 9
drag, startPoint x: 141, startPoint y: 225, endPoint x: 152, endPoint y: 224, distance: 10.4
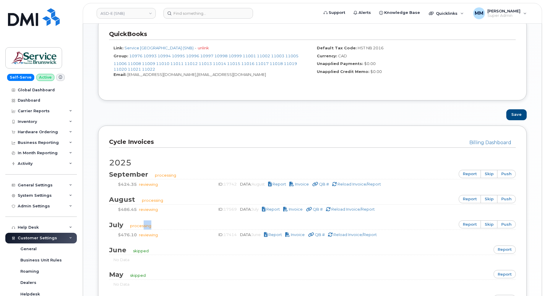
click at [152, 224] on div "July processing report skip push" at bounding box center [312, 224] width 406 height 9
drag, startPoint x: 263, startPoint y: 235, endPoint x: 242, endPoint y: 236, distance: 21.0
click at [242, 236] on span "DATA: June" at bounding box center [251, 234] width 22 height 5
drag, startPoint x: 107, startPoint y: 199, endPoint x: 133, endPoint y: 200, distance: 26.0
click at [133, 200] on div "Billing Dashboard Cycle Invoices [DATE] processing report skip push $424.35 rev…" at bounding box center [312, 231] width 428 height 210
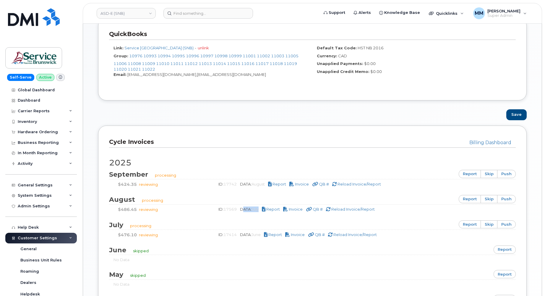
drag, startPoint x: 261, startPoint y: 211, endPoint x: 242, endPoint y: 209, distance: 19.6
click at [242, 209] on span "DATA: July" at bounding box center [249, 209] width 19 height 5
drag, startPoint x: 264, startPoint y: 236, endPoint x: 240, endPoint y: 234, distance: 23.7
click at [240, 234] on div "ID: 17414 DATA: June Report Invoice QB # Reload Invoice/Report" at bounding box center [362, 235] width 298 height 6
